Goal: Information Seeking & Learning: Learn about a topic

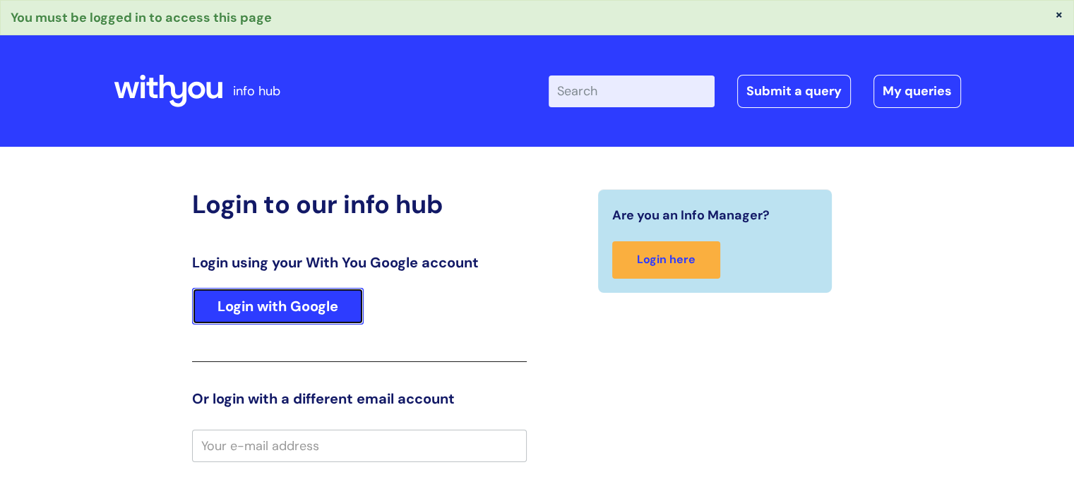
click at [295, 302] on link "Login with Google" at bounding box center [278, 306] width 172 height 37
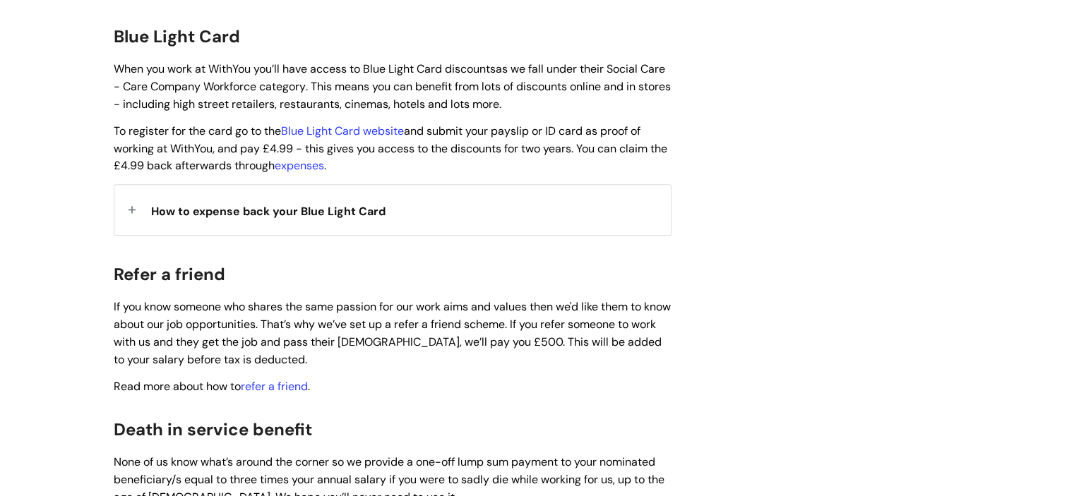
scroll to position [1404, 0]
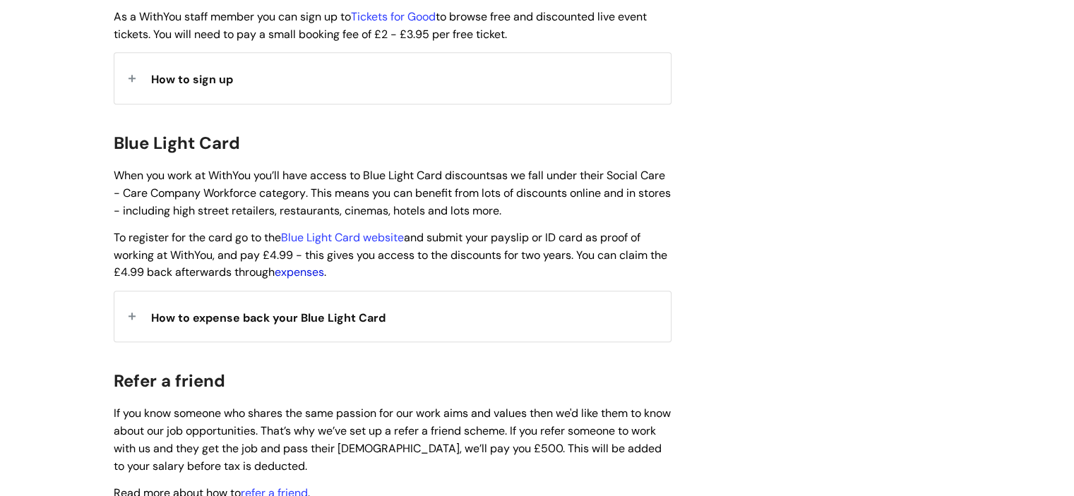
click at [324, 265] on link "expenses" at bounding box center [299, 272] width 49 height 15
click at [373, 230] on link "Blue Light Card website" at bounding box center [342, 237] width 123 height 15
